Goal: Communication & Community: Answer question/provide support

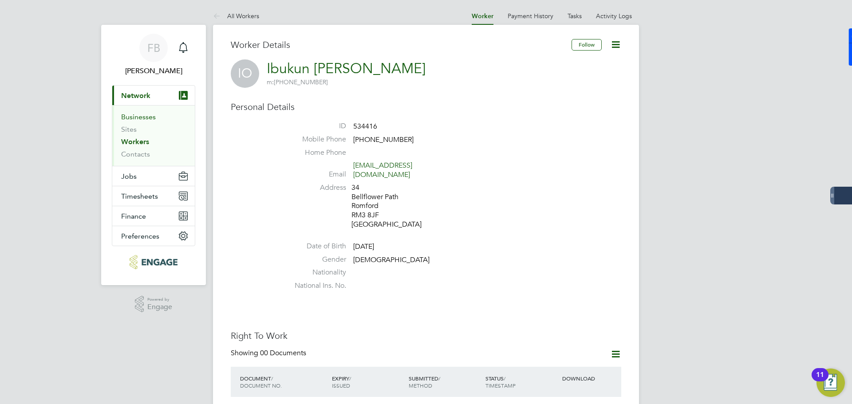
click at [129, 120] on link "Businesses" at bounding box center [138, 117] width 35 height 8
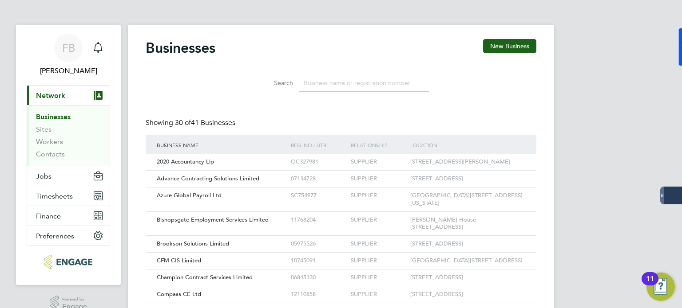
scroll to position [17, 135]
click at [46, 174] on span "Jobs" at bounding box center [44, 176] width 16 height 8
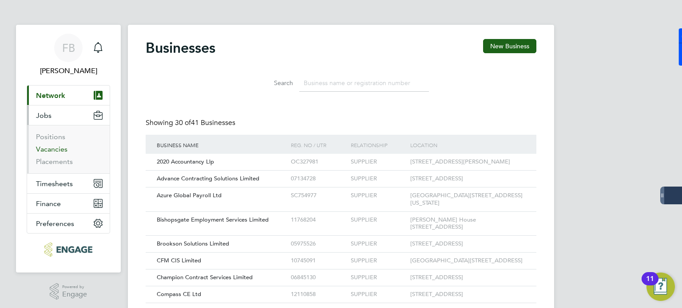
click at [50, 152] on link "Vacancies" at bounding box center [52, 149] width 32 height 8
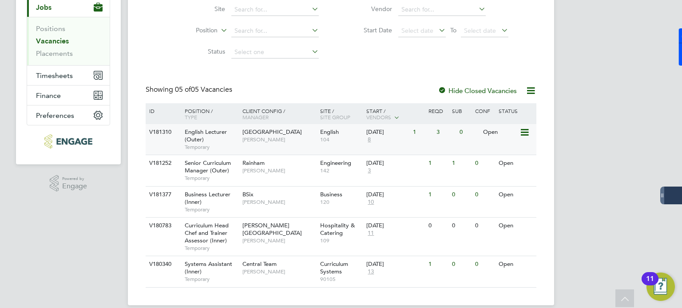
scroll to position [119, 0]
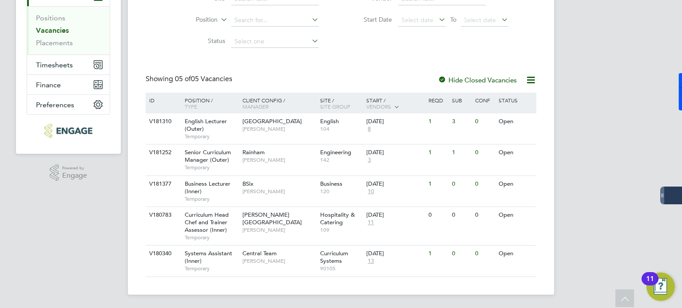
scroll to position [105, 0]
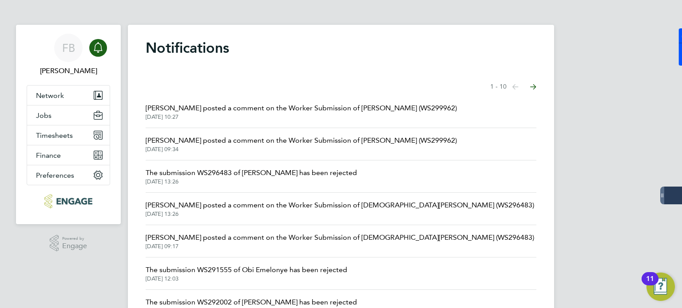
click at [272, 113] on span "Kerry Baker posted a comment on the Worker Submission of Theo (WS299962)" at bounding box center [301, 108] width 311 height 11
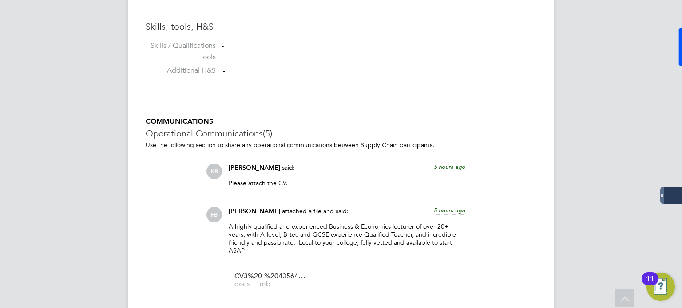
scroll to position [799, 0]
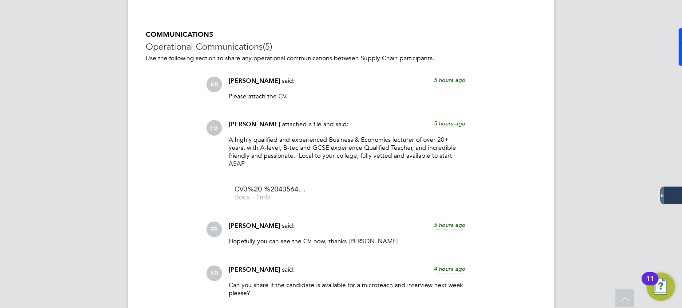
click at [243, 82] on span "[PERSON_NAME]" at bounding box center [254, 81] width 51 height 8
click at [209, 85] on span "KB" at bounding box center [214, 85] width 16 height 16
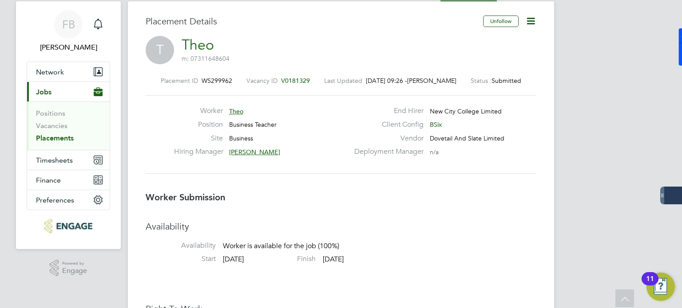
scroll to position [0, 0]
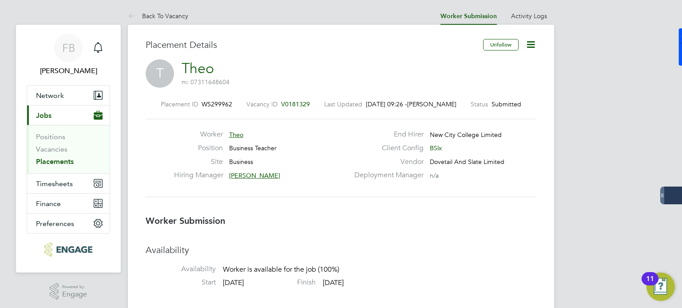
click at [250, 176] on span "[PERSON_NAME]" at bounding box center [254, 176] width 51 height 8
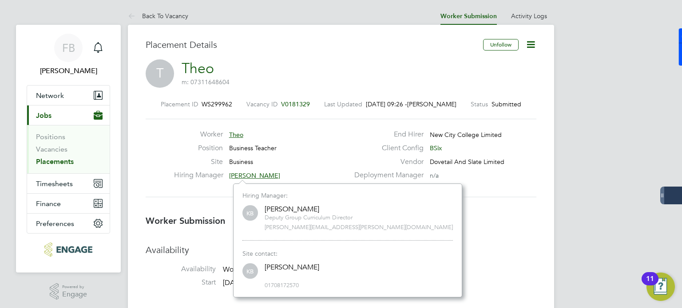
scroll to position [5, 5]
drag, startPoint x: 341, startPoint y: 229, endPoint x: 263, endPoint y: 227, distance: 77.7
click at [263, 227] on div "KB Kerry Baker Deputy Group Curriculum Director kerry.baker@ncclondon.ac.uk" at bounding box center [347, 218] width 210 height 28
copy span "kerry.baker@ncclondon.ac.uk"
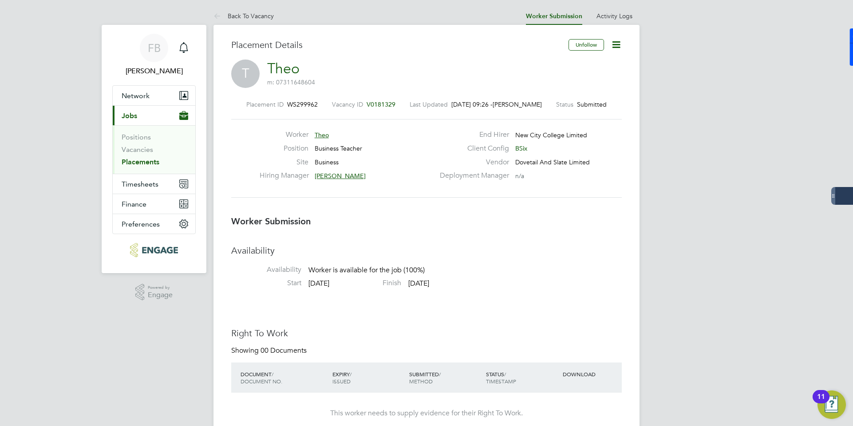
scroll to position [14, 175]
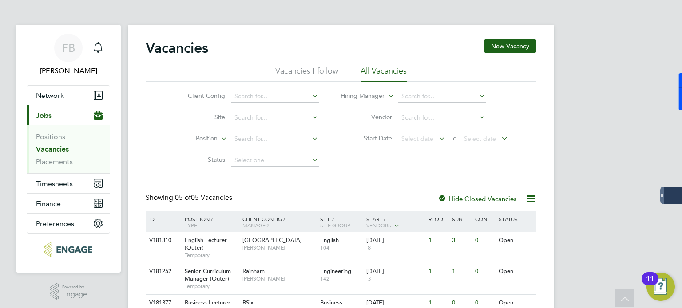
scroll to position [106, 0]
